Goal: Find specific page/section: Find specific page/section

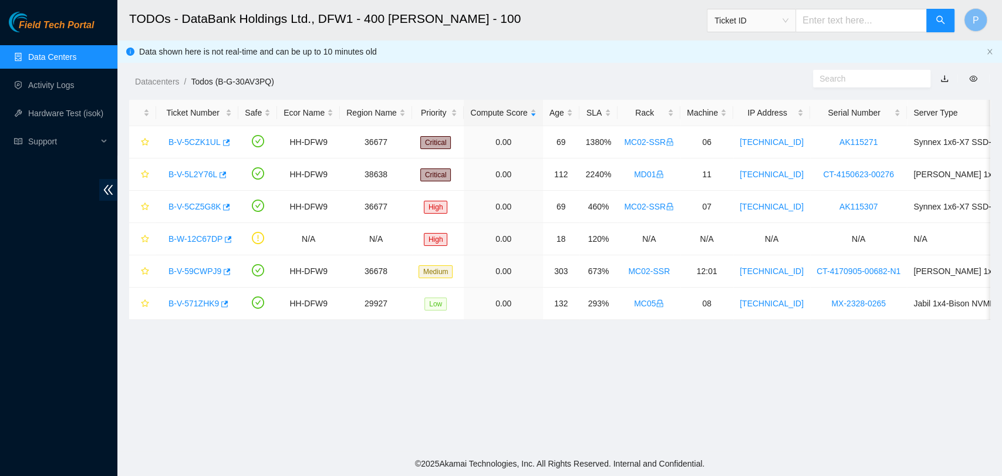
click at [68, 52] on link "Data Centers" at bounding box center [52, 56] width 48 height 9
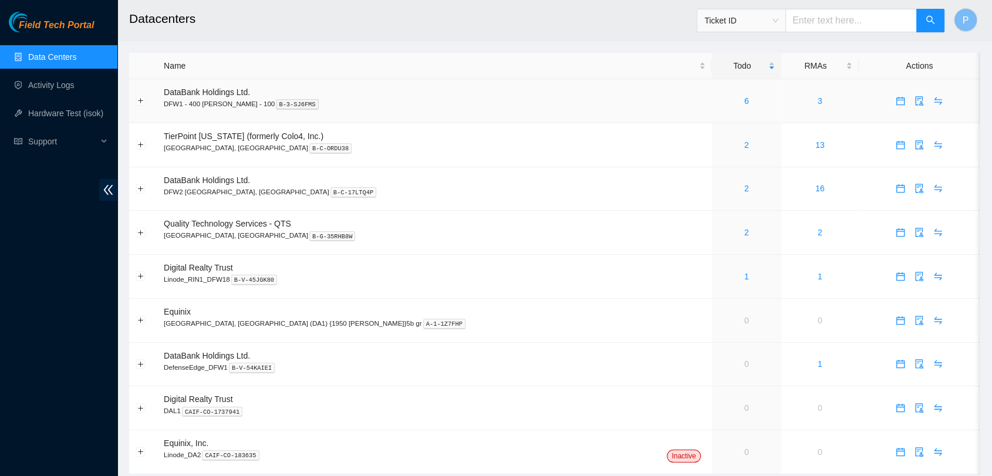
click at [718, 106] on div "6" at bounding box center [746, 100] width 56 height 13
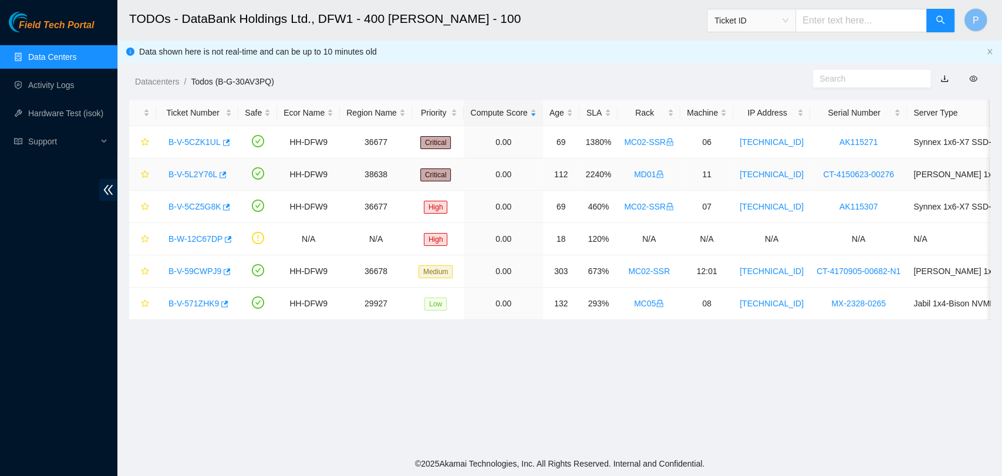
click at [192, 172] on link "B-V-5L2Y76L" at bounding box center [192, 174] width 49 height 9
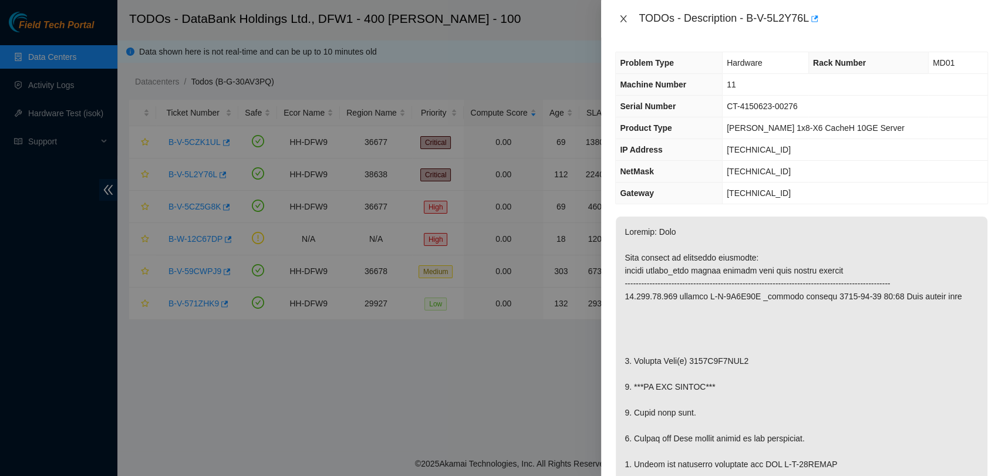
click at [620, 15] on icon "close" at bounding box center [622, 18] width 9 height 9
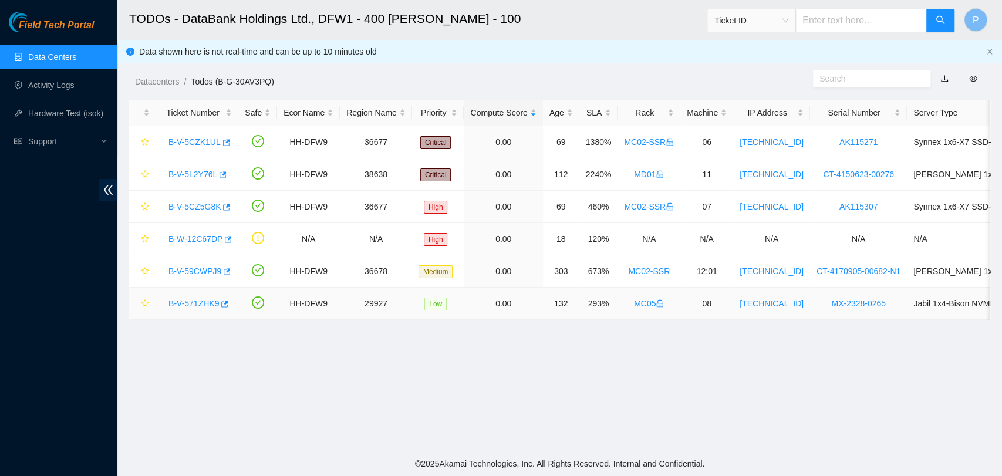
click at [184, 302] on link "B-V-571ZHK9" at bounding box center [193, 303] width 50 height 9
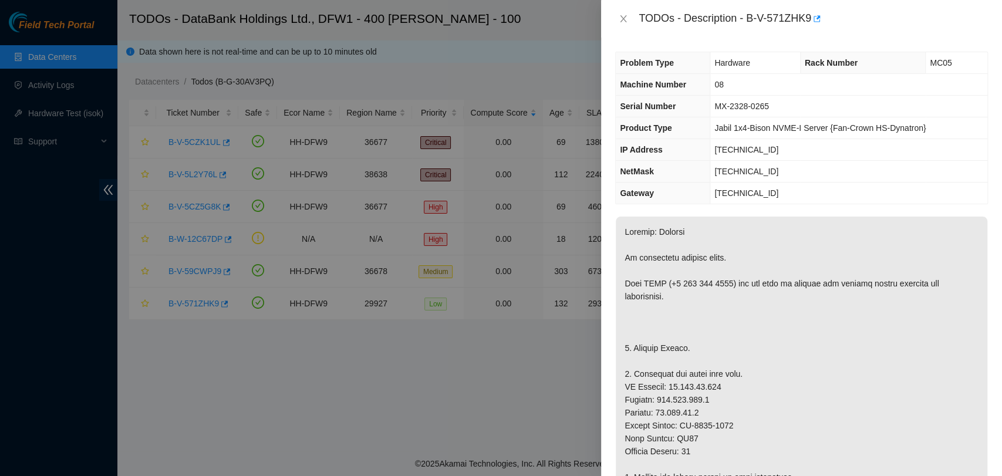
click at [623, 25] on div "TODOs - Description - B-V-571ZHK9" at bounding box center [801, 18] width 373 height 19
click at [624, 20] on icon "close" at bounding box center [623, 18] width 6 height 7
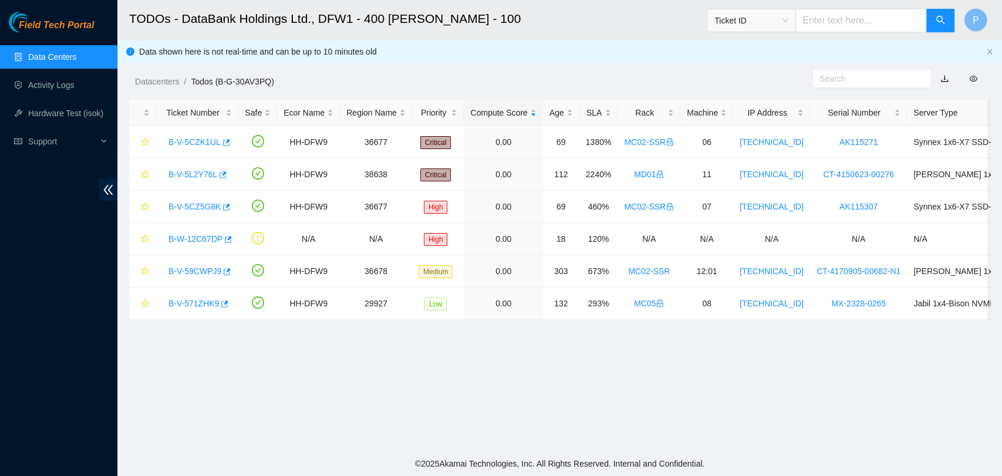
click at [73, 62] on link "Data Centers" at bounding box center [52, 56] width 48 height 9
